Goal: Information Seeking & Learning: Learn about a topic

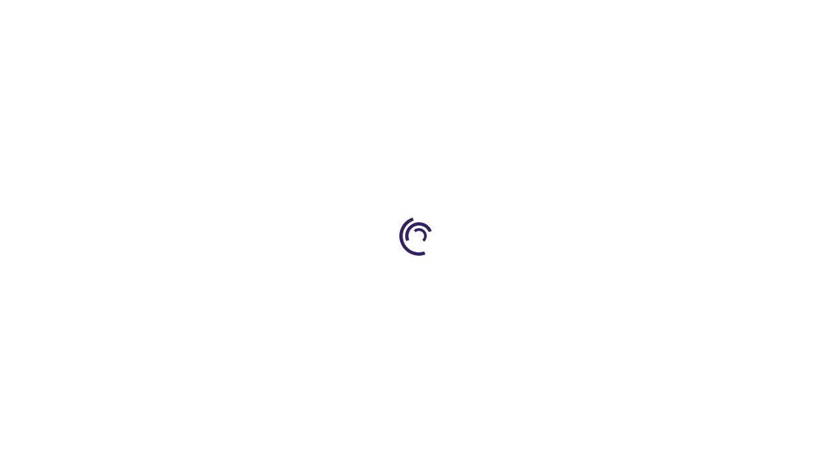
scroll to position [2423, 0]
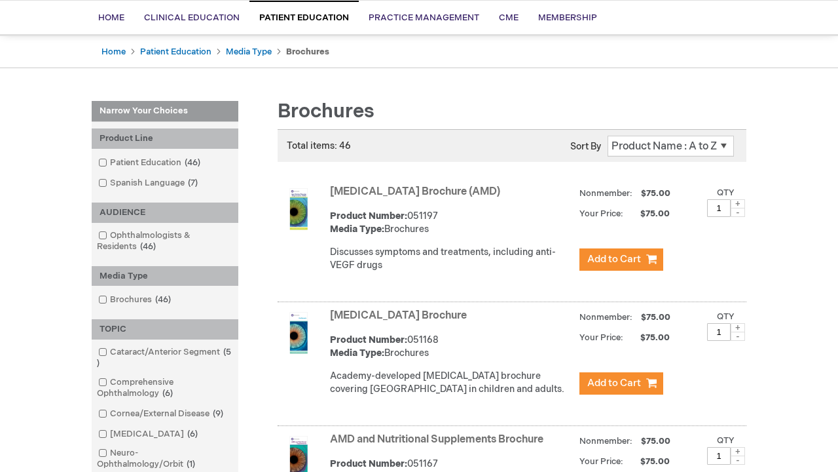
scroll to position [1265, 0]
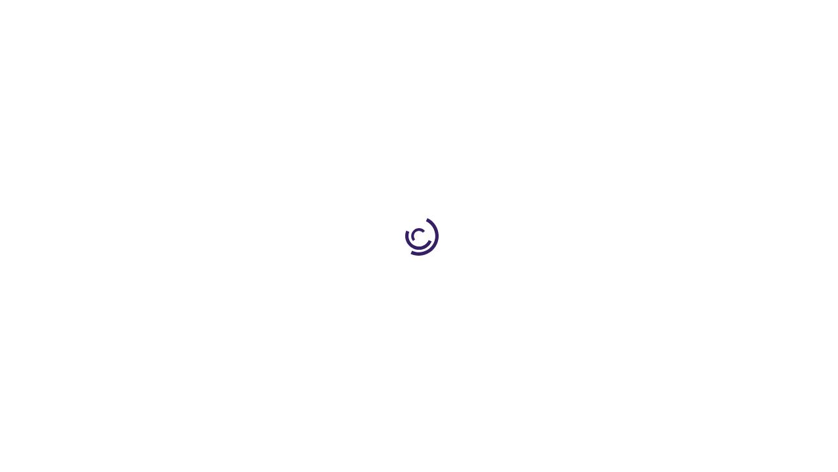
scroll to position [2192, 0]
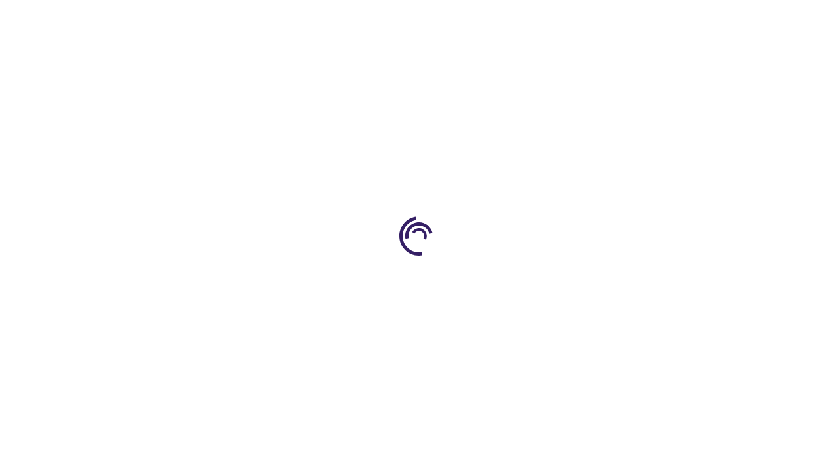
scroll to position [1436, 2]
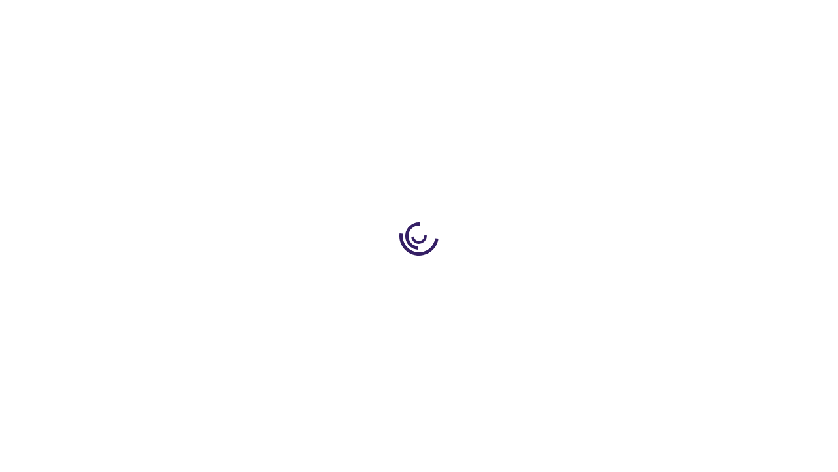
scroll to position [500, 0]
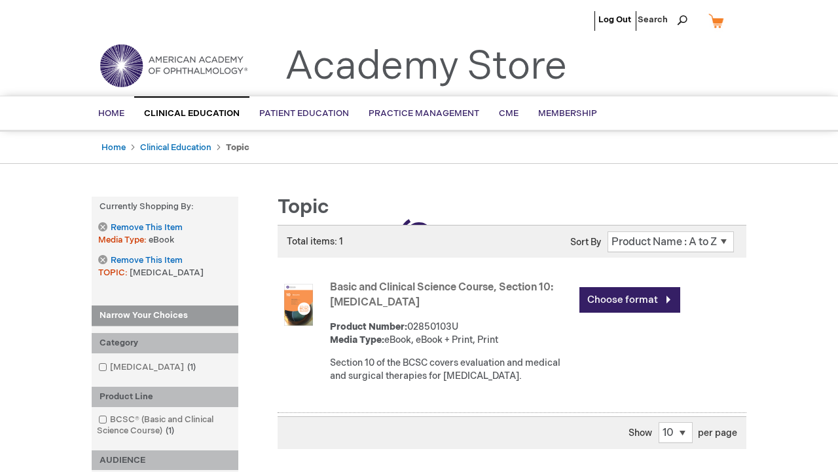
scroll to position [337, 0]
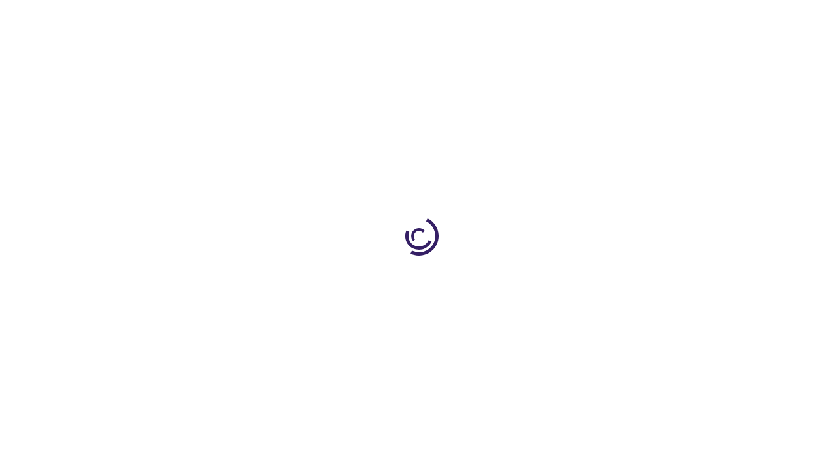
scroll to position [489, 0]
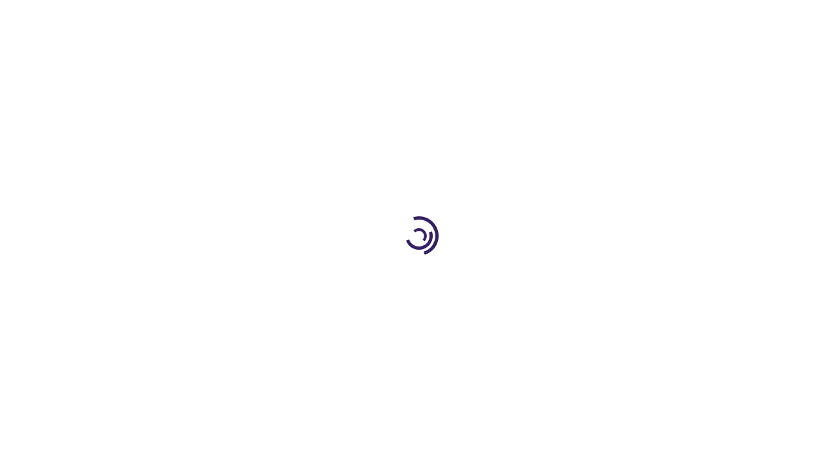
scroll to position [1756, 0]
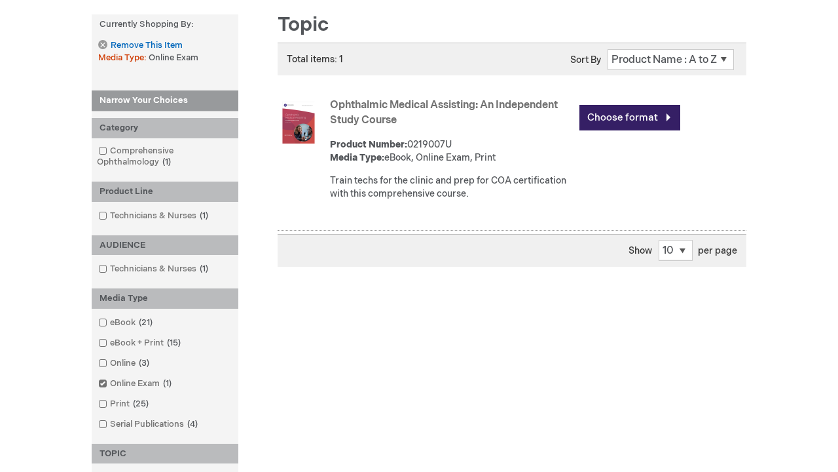
scroll to position [1635, 0]
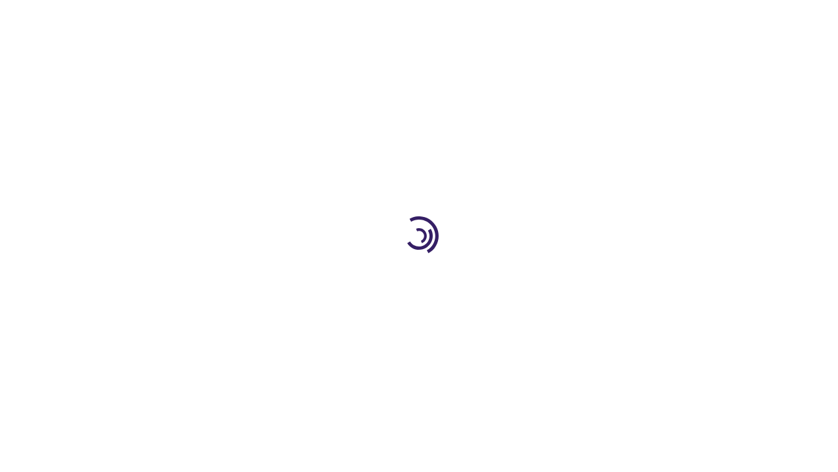
scroll to position [1242, 0]
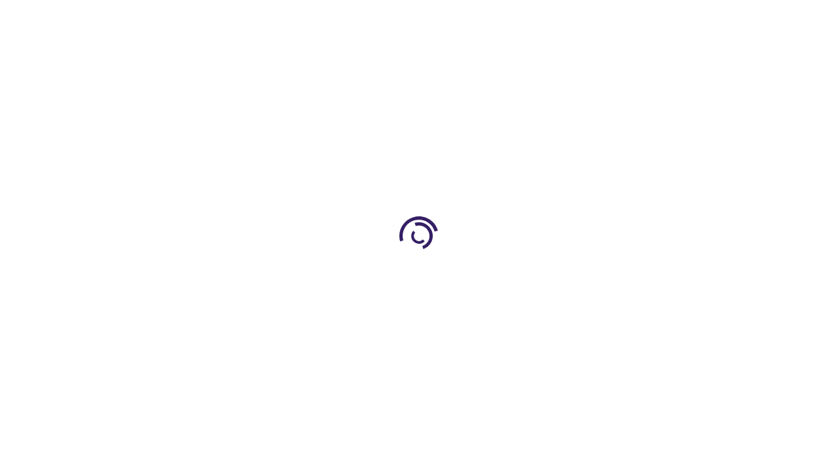
scroll to position [1704, 0]
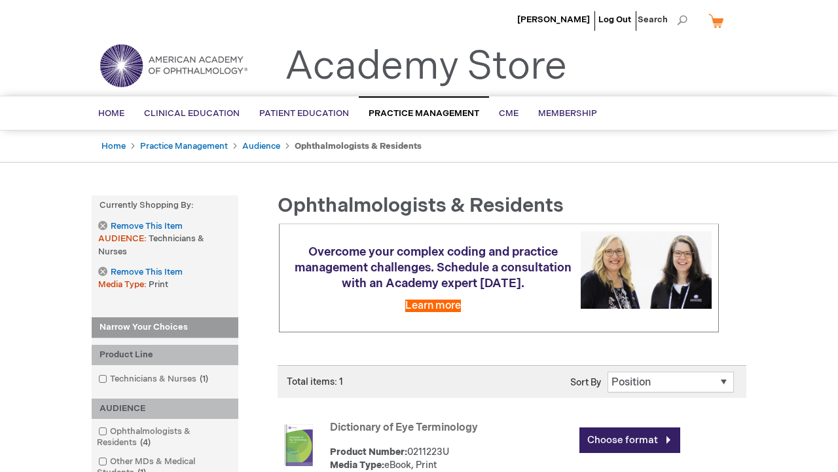
scroll to position [462, 0]
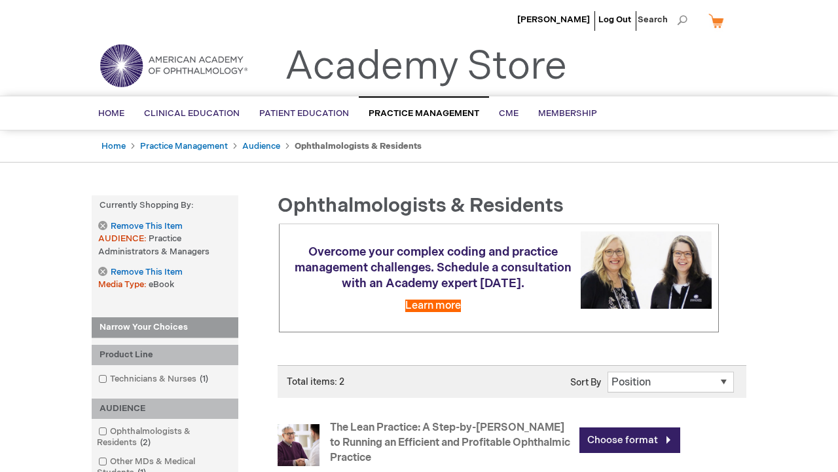
scroll to position [563, 0]
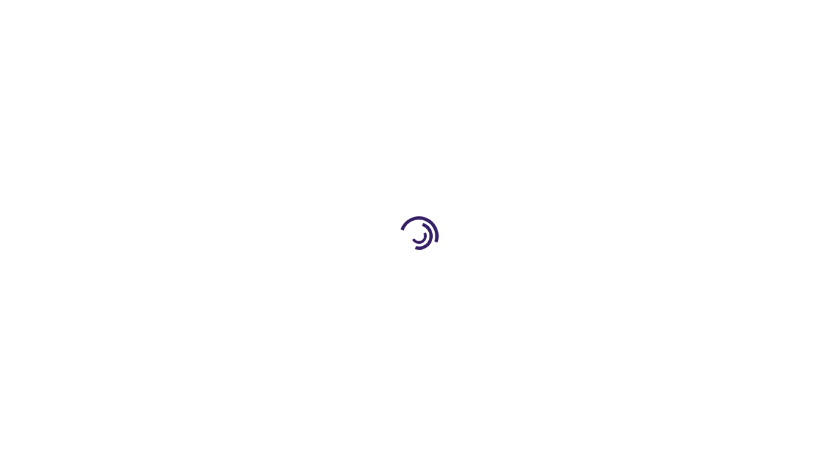
scroll to position [3299, 0]
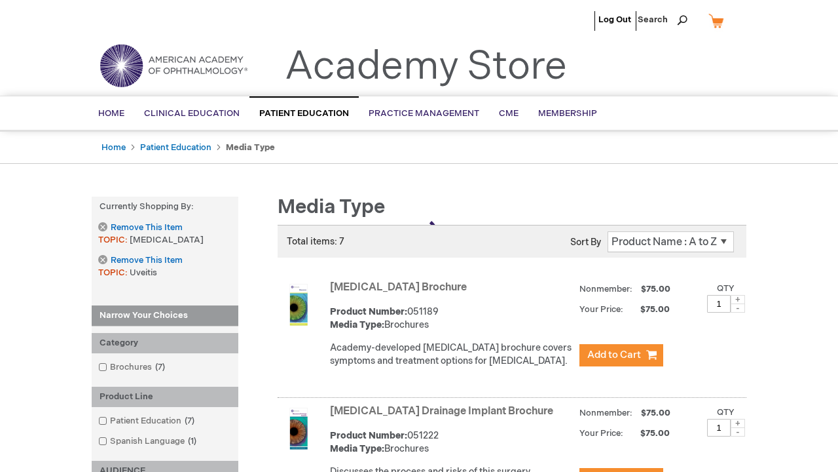
scroll to position [893, 0]
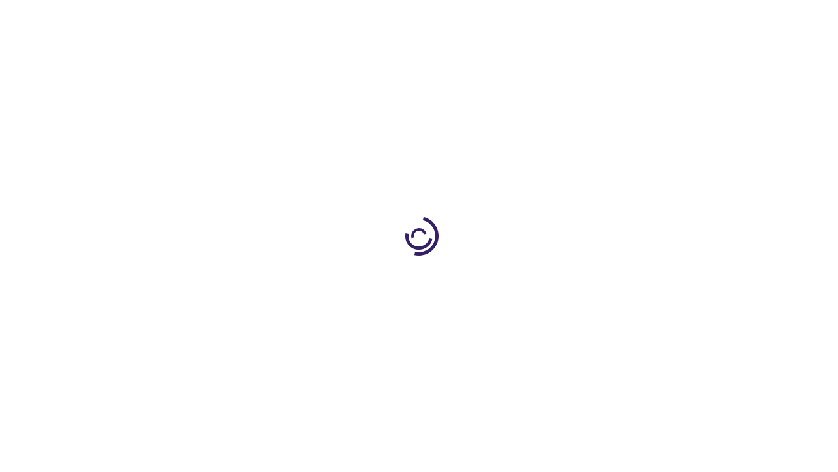
scroll to position [3247, 0]
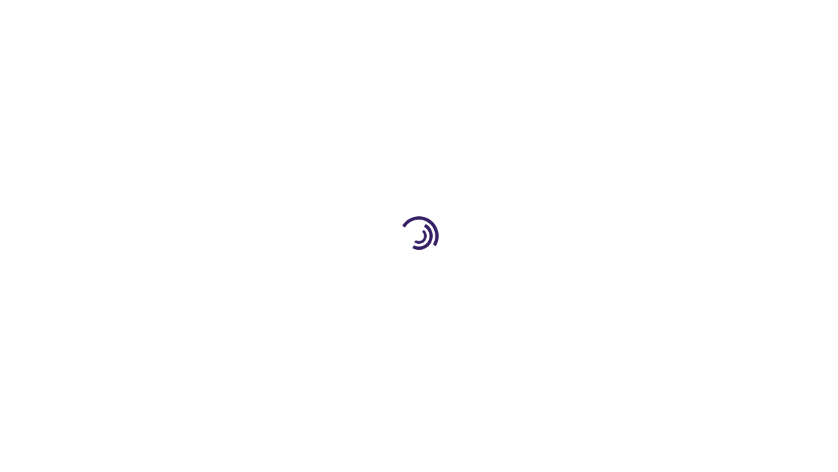
scroll to position [996, 0]
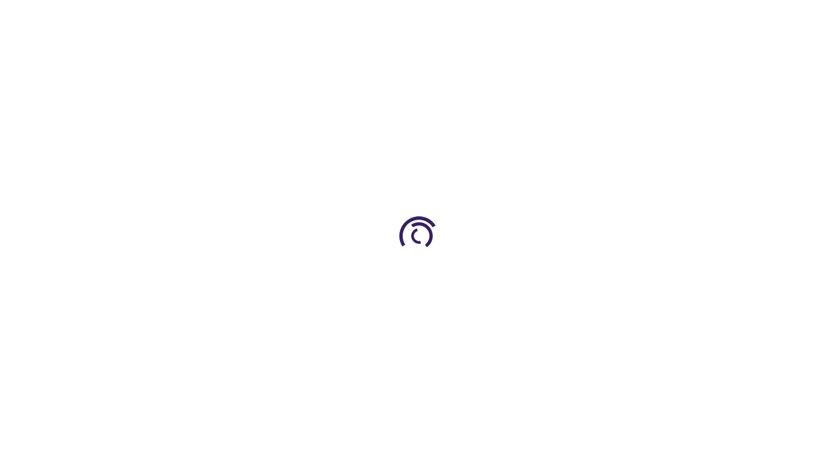
scroll to position [1679, 0]
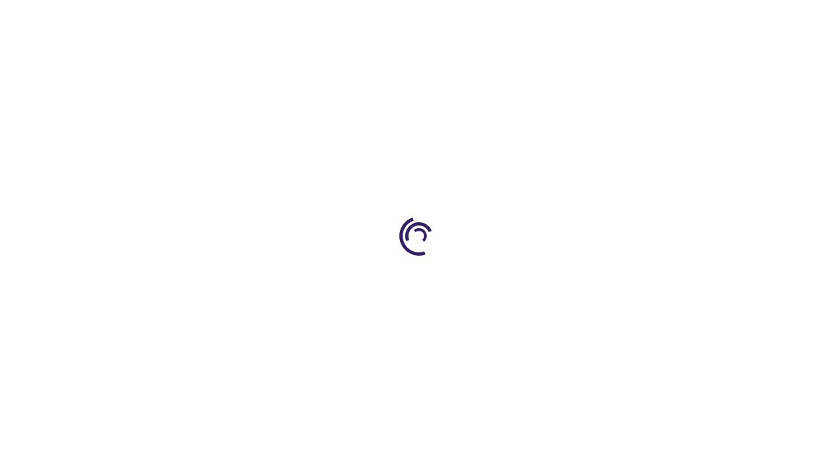
scroll to position [312, 0]
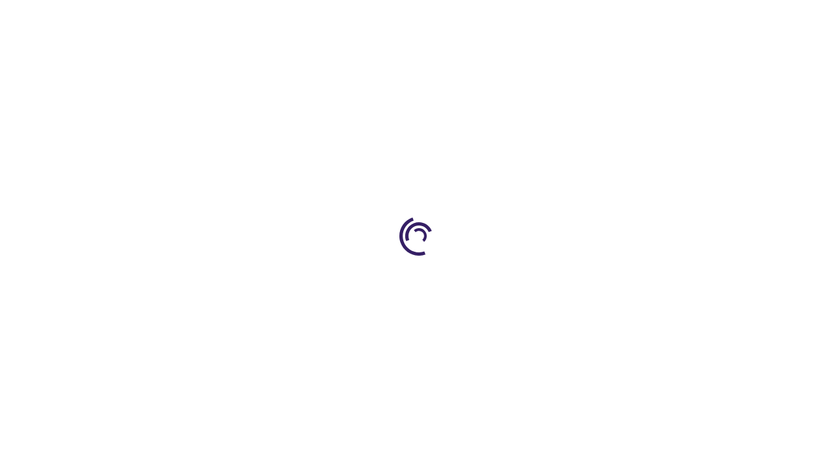
scroll to position [307, 0]
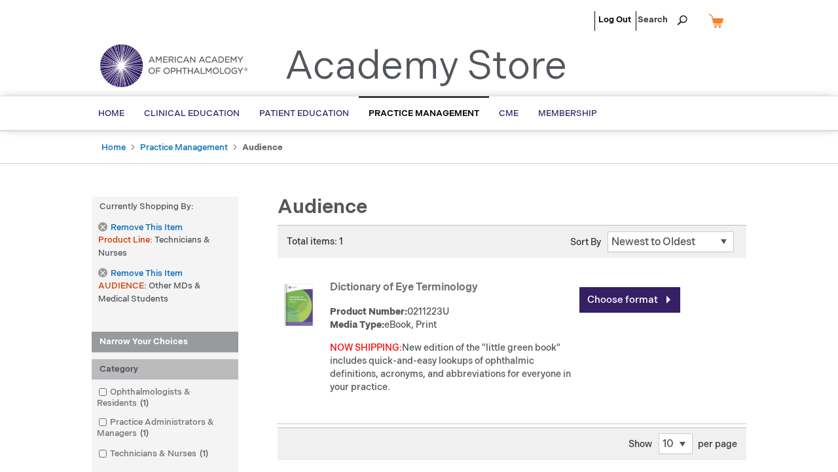
scroll to position [1706, 0]
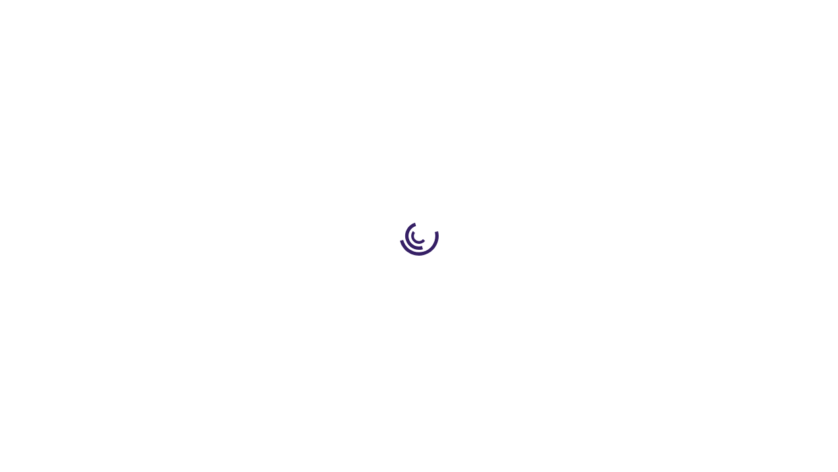
scroll to position [323, 0]
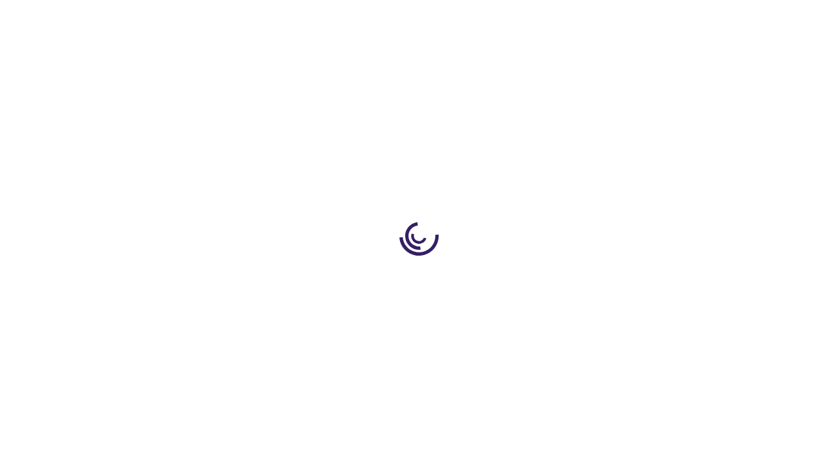
scroll to position [137, 0]
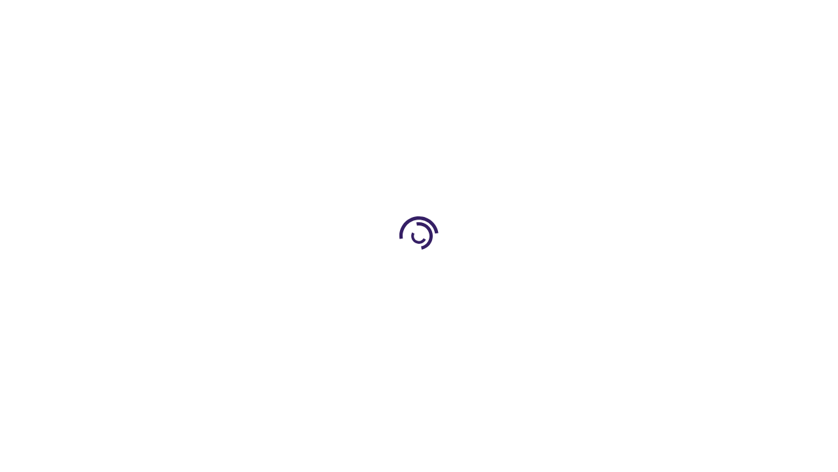
scroll to position [2328, 0]
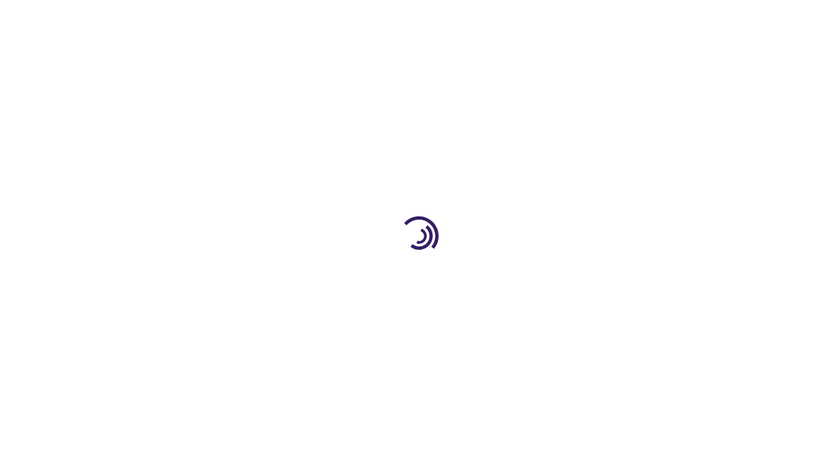
scroll to position [323, 0]
